Goal: Understand process/instructions: Learn how to perform a task or action

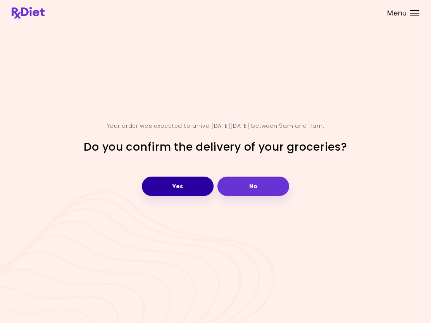
click at [174, 183] on button "Yes" at bounding box center [178, 186] width 72 height 19
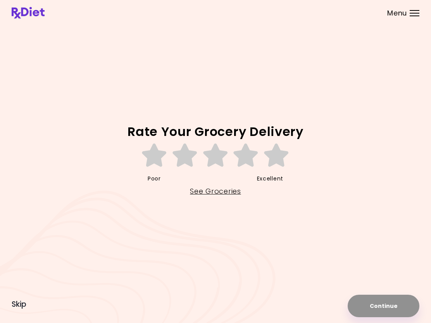
click at [21, 307] on span "Skip" at bounding box center [19, 304] width 15 height 9
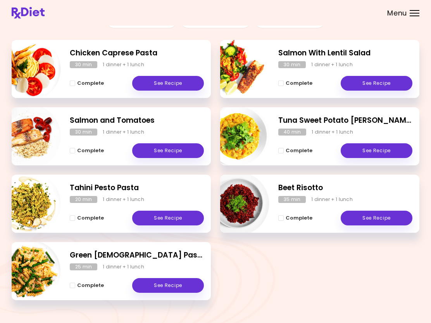
scroll to position [114, 0]
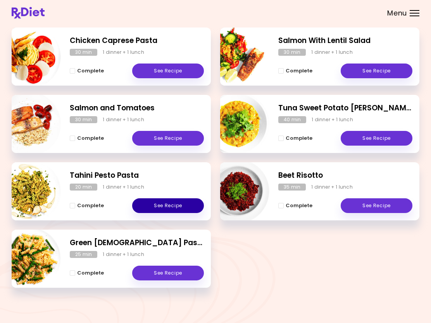
click at [162, 204] on link "See Recipe" at bounding box center [168, 205] width 72 height 15
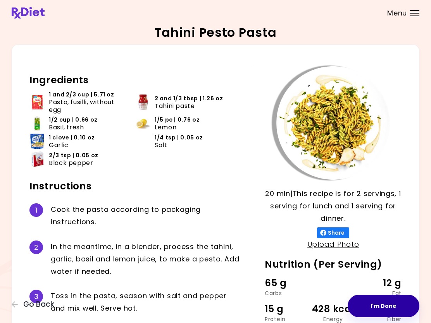
click at [381, 309] on button "I'm Done" at bounding box center [384, 306] width 72 height 22
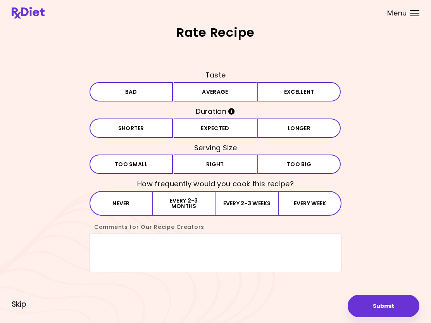
click at [21, 300] on span "Skip" at bounding box center [19, 304] width 15 height 9
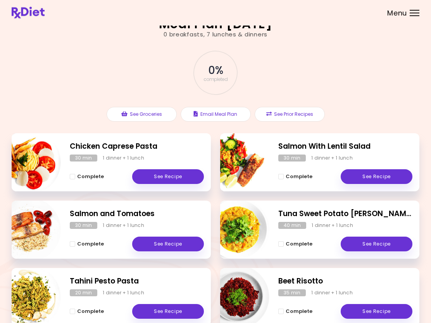
scroll to position [9, 0]
click at [140, 114] on button "See Groceries" at bounding box center [142, 114] width 70 height 15
click at [378, 177] on link "See Recipe" at bounding box center [377, 176] width 72 height 15
